Goal: Task Accomplishment & Management: Complete application form

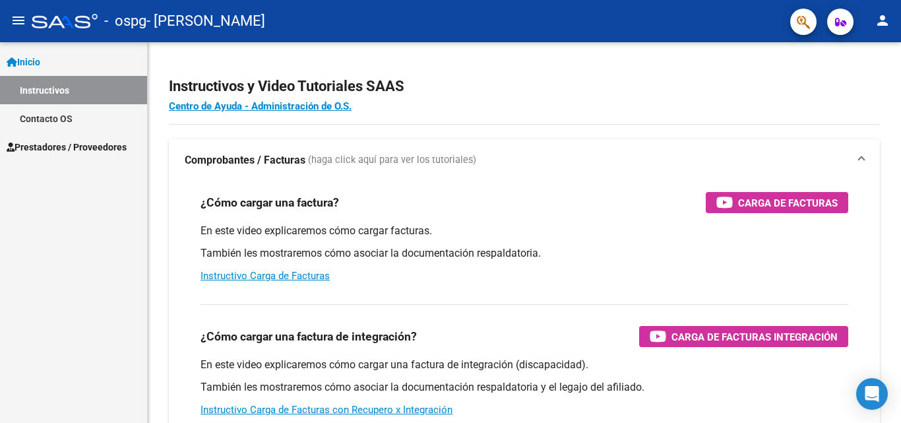
click at [69, 153] on span "Prestadores / Proveedores" at bounding box center [67, 147] width 120 height 15
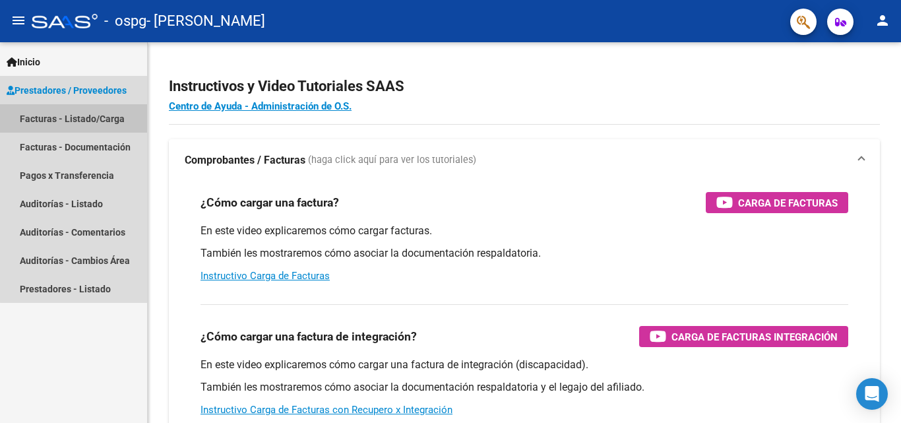
click at [83, 119] on link "Facturas - Listado/Carga" at bounding box center [73, 118] width 147 height 28
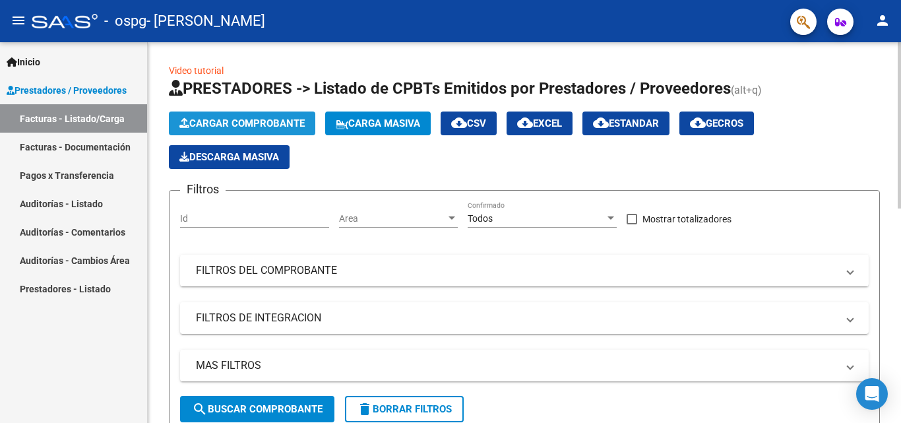
click at [281, 119] on span "Cargar Comprobante" at bounding box center [241, 123] width 125 height 12
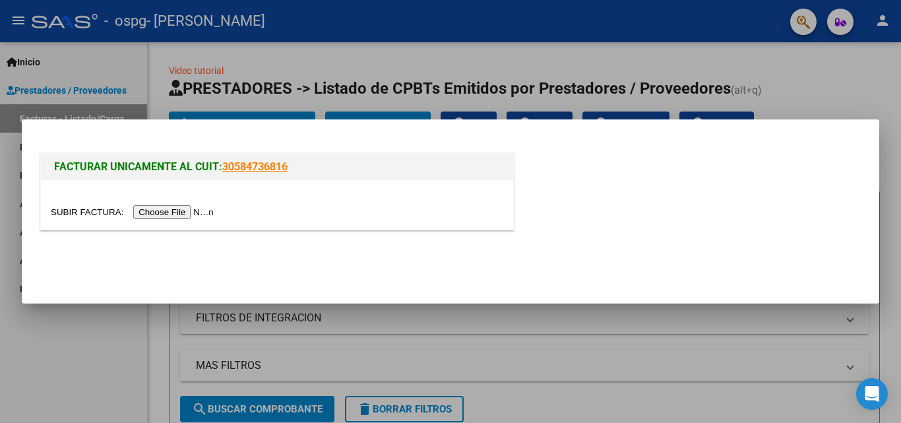
click at [171, 213] on input "file" at bounding box center [134, 212] width 167 height 14
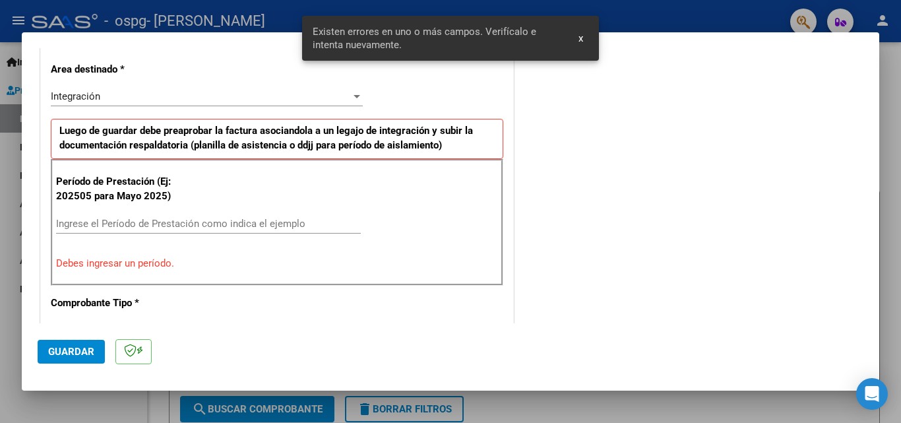
scroll to position [322, 0]
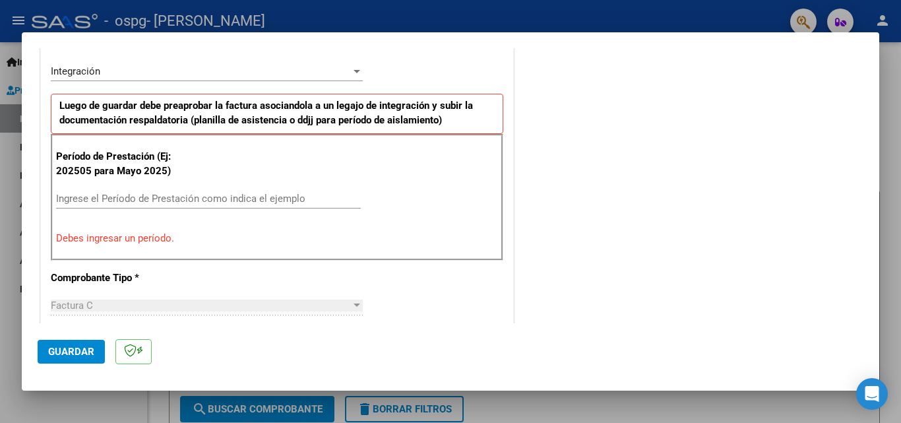
click at [217, 200] on input "Ingrese el Período de Prestación como indica el ejemplo" at bounding box center [208, 198] width 305 height 12
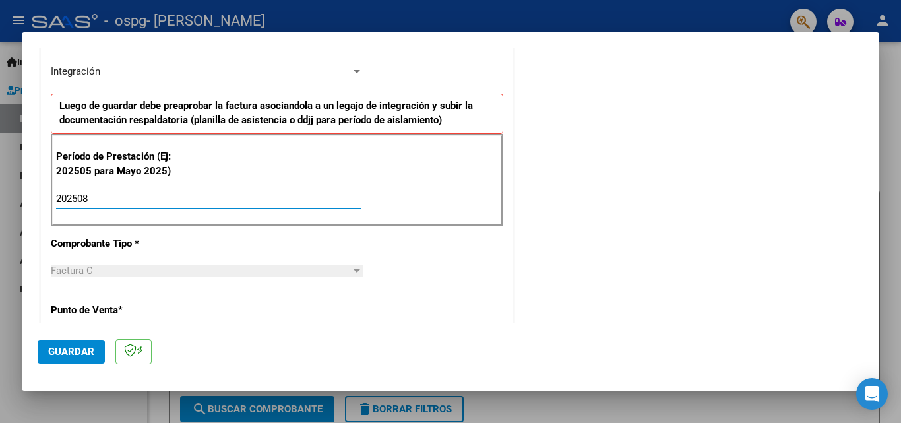
type input "202508"
click at [355, 269] on div at bounding box center [356, 270] width 7 height 3
click at [76, 356] on span "Guardar" at bounding box center [71, 351] width 46 height 12
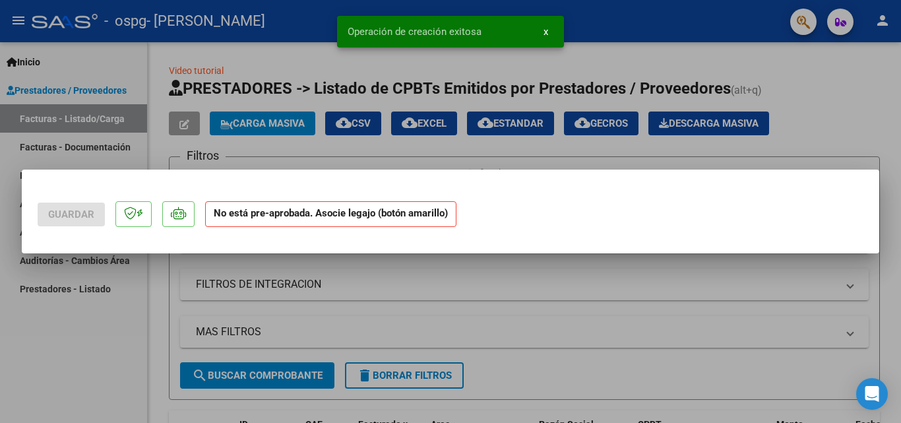
scroll to position [0, 0]
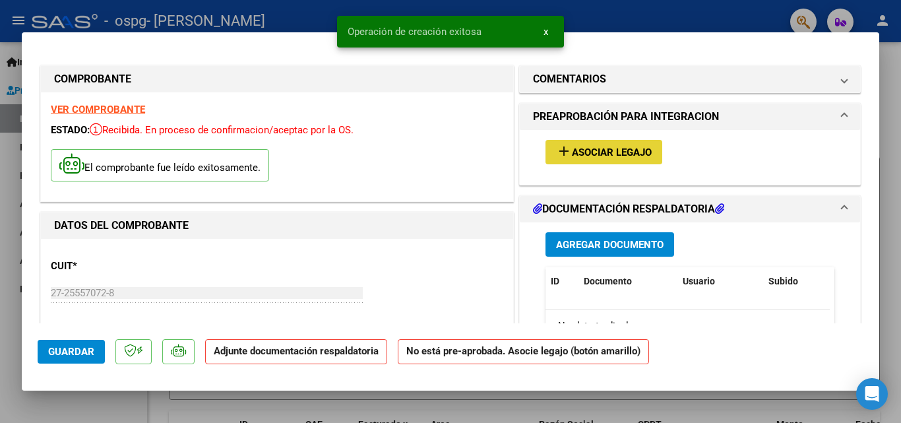
click at [621, 158] on span "Asociar Legajo" at bounding box center [612, 152] width 80 height 12
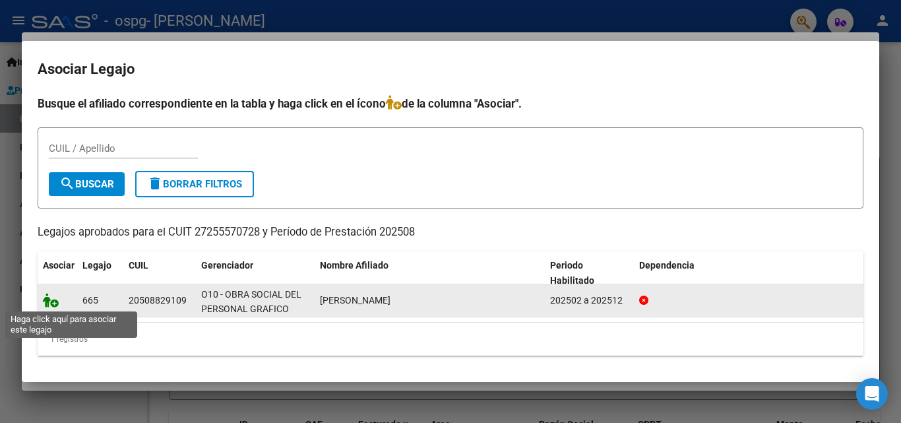
click at [47, 301] on icon at bounding box center [51, 300] width 16 height 15
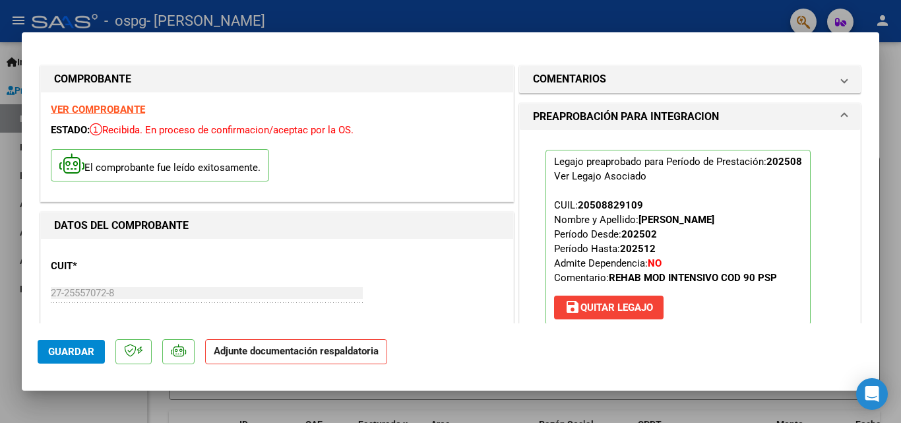
click at [301, 357] on p "Adjunte documentación respaldatoria" at bounding box center [296, 352] width 182 height 26
click at [78, 345] on span "Guardar" at bounding box center [71, 351] width 46 height 12
click at [337, 348] on strong "Adjunte documentación respaldatoria" at bounding box center [296, 351] width 165 height 12
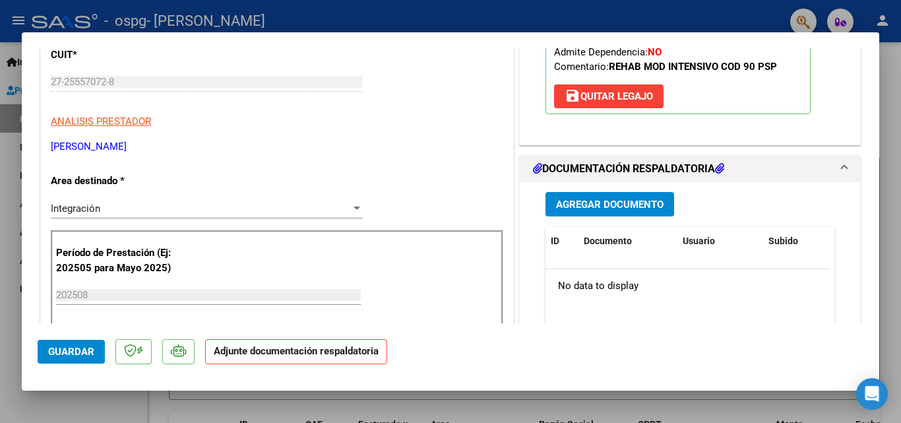
scroll to position [233, 0]
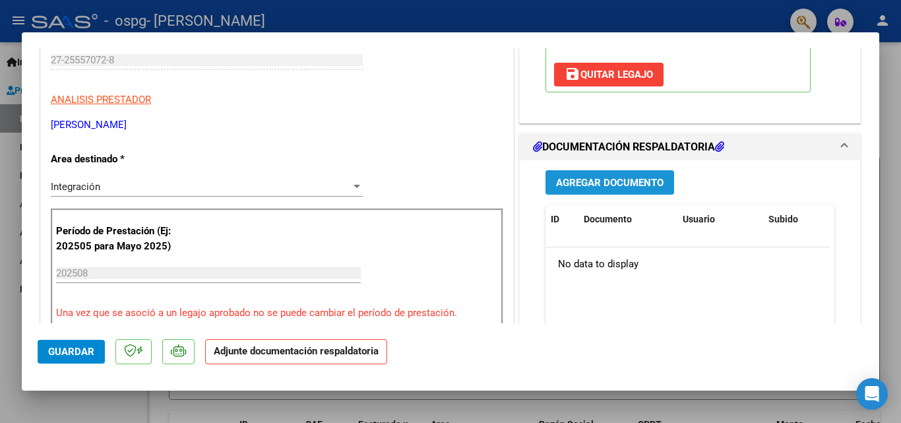
click at [600, 177] on span "Agregar Documento" at bounding box center [609, 183] width 107 height 12
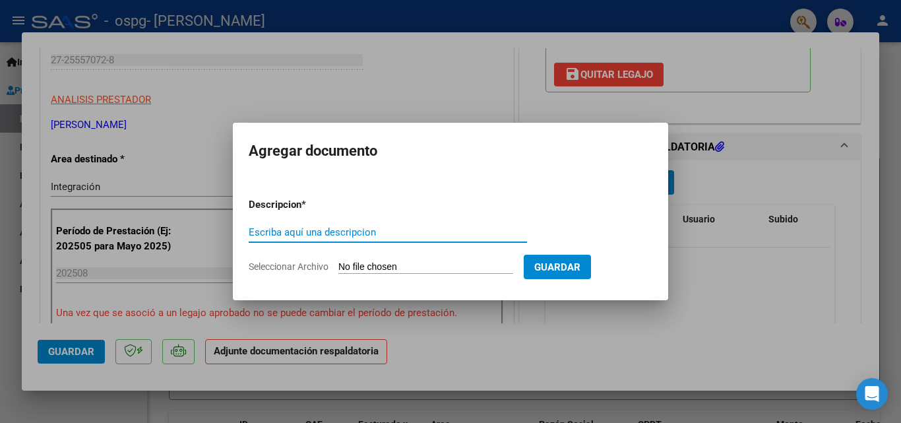
click at [357, 262] on input "Seleccionar Archivo" at bounding box center [425, 267] width 175 height 13
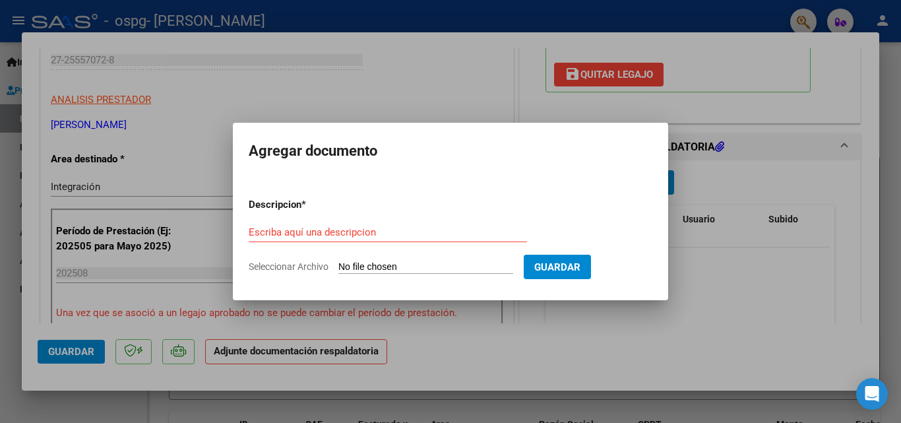
type input "C:\fakepath\planilla agosto.jpg"
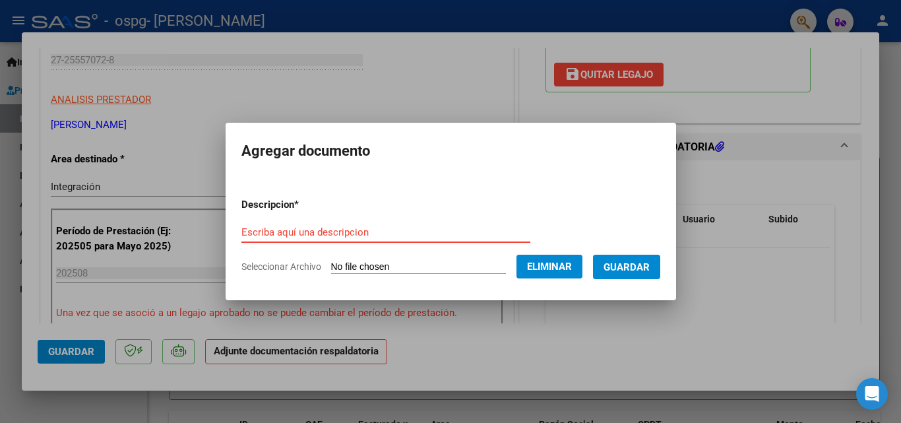
click at [275, 233] on input "Escriba aquí una descripcion" at bounding box center [385, 232] width 289 height 12
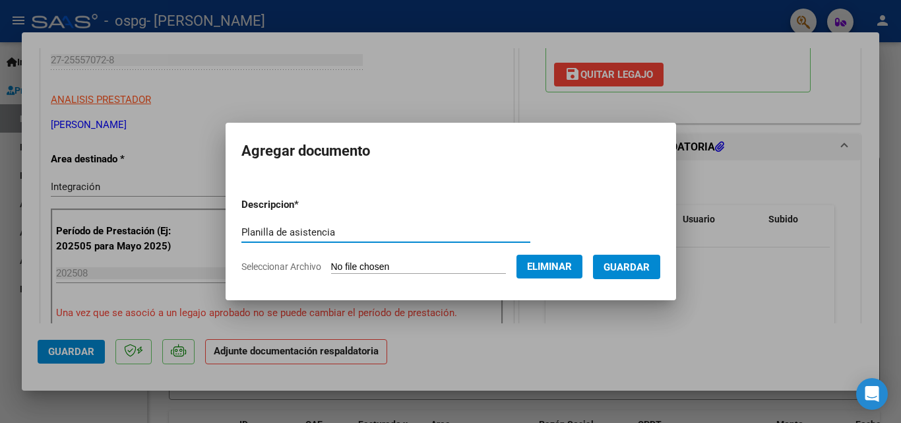
type input "Planilla de asistencia"
click at [655, 280] on form "Descripcion * Planilla de asistencia Escriba aquí una descripcion Seleccionar A…" at bounding box center [450, 235] width 419 height 96
click at [655, 274] on button "Guardar" at bounding box center [626, 266] width 67 height 24
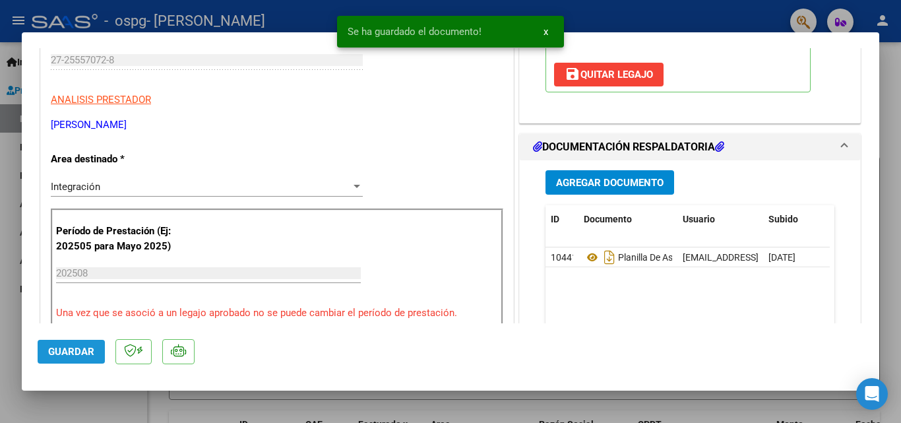
click at [76, 347] on span "Guardar" at bounding box center [71, 351] width 46 height 12
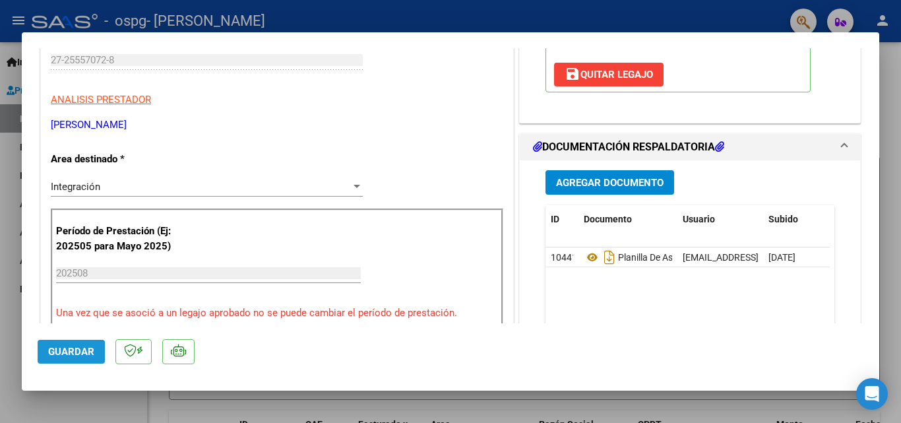
click at [76, 347] on span "Guardar" at bounding box center [71, 351] width 46 height 12
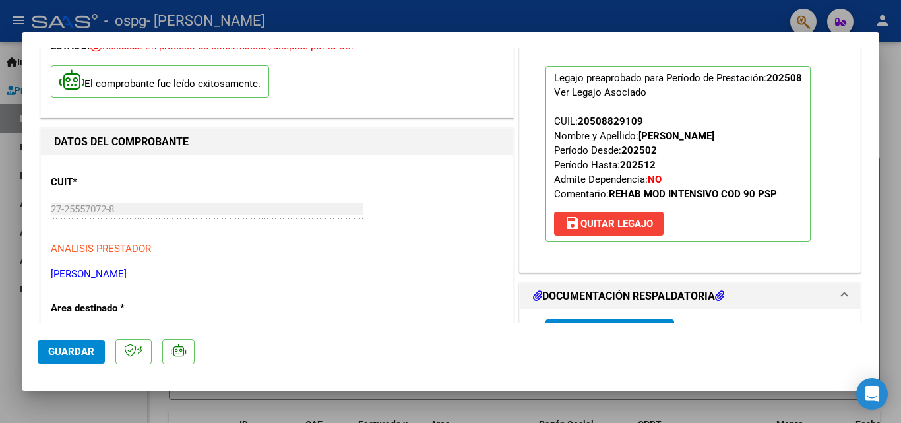
scroll to position [0, 0]
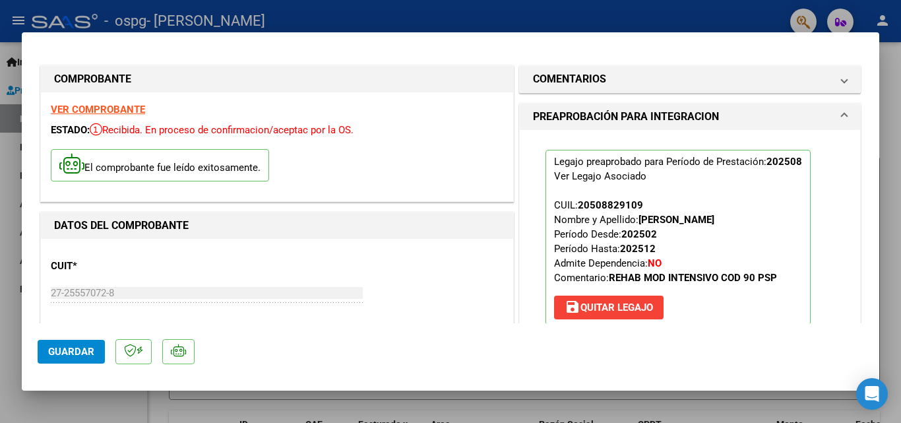
click at [856, 42] on mat-dialog-container "COMPROBANTE VER COMPROBANTE ESTADO: Recibida. En proceso de confirmacion/acepta…" at bounding box center [450, 211] width 857 height 358
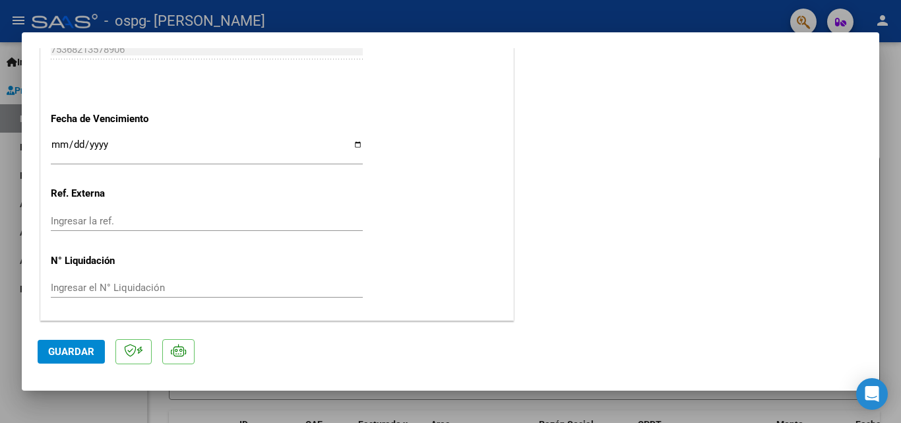
click at [71, 345] on span "Guardar" at bounding box center [71, 351] width 46 height 12
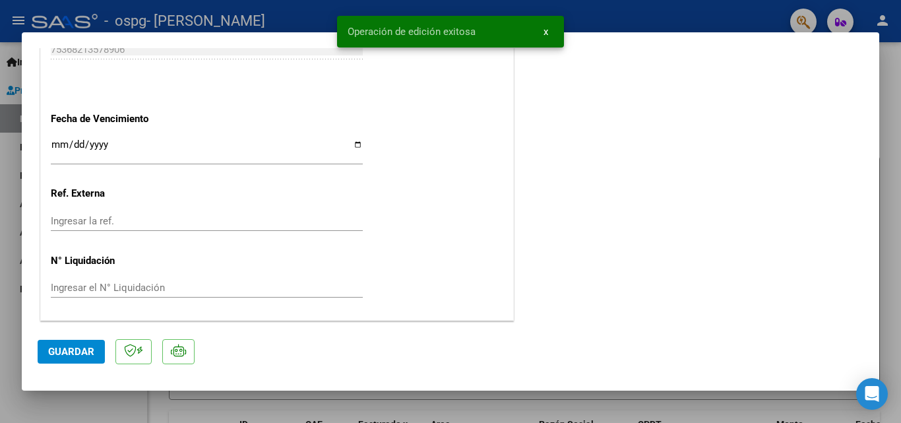
click at [347, 11] on div "Operación de edición exitosa x" at bounding box center [450, 31] width 258 height 63
click at [20, 35] on div at bounding box center [450, 211] width 901 height 423
type input "$ 0,00"
